Goal: Information Seeking & Learning: Understand process/instructions

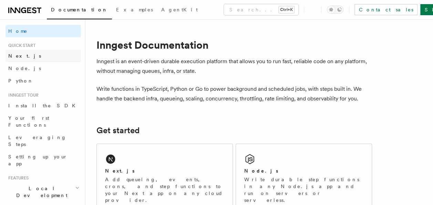
click at [17, 55] on span "Next.js" at bounding box center [24, 56] width 33 height 6
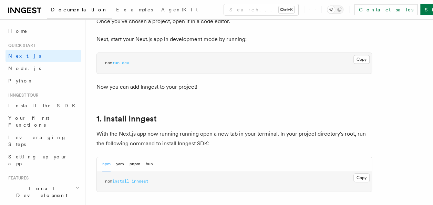
scroll to position [345, 0]
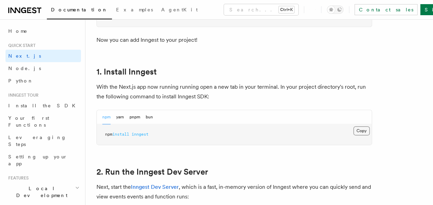
click at [361, 130] on button "Copy Copied" at bounding box center [362, 130] width 16 height 9
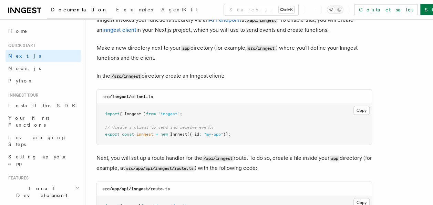
scroll to position [827, 0]
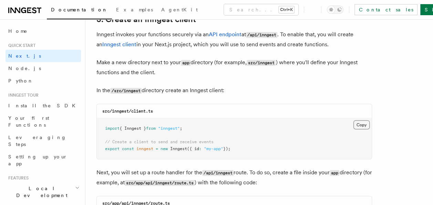
click at [368, 124] on button "Copy Copied" at bounding box center [362, 124] width 16 height 9
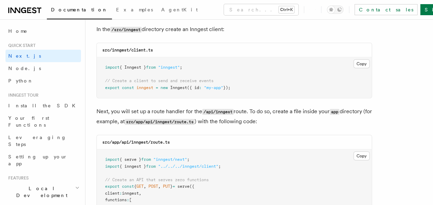
scroll to position [931, 0]
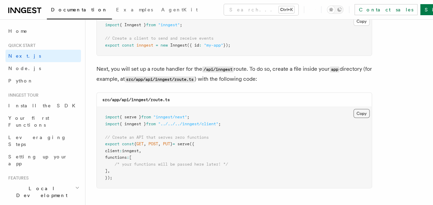
click at [362, 112] on button "Copy Copied" at bounding box center [362, 113] width 16 height 9
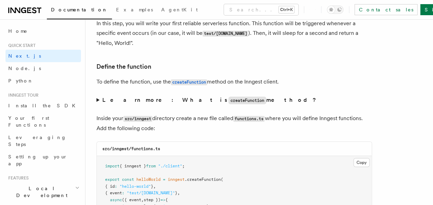
scroll to position [1206, 0]
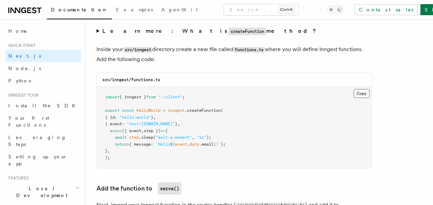
click at [363, 90] on button "Copy Copied" at bounding box center [362, 93] width 16 height 9
click at [325, 82] on div "src/inngest/functions.ts" at bounding box center [234, 80] width 275 height 14
